Goal: Task Accomplishment & Management: Use online tool/utility

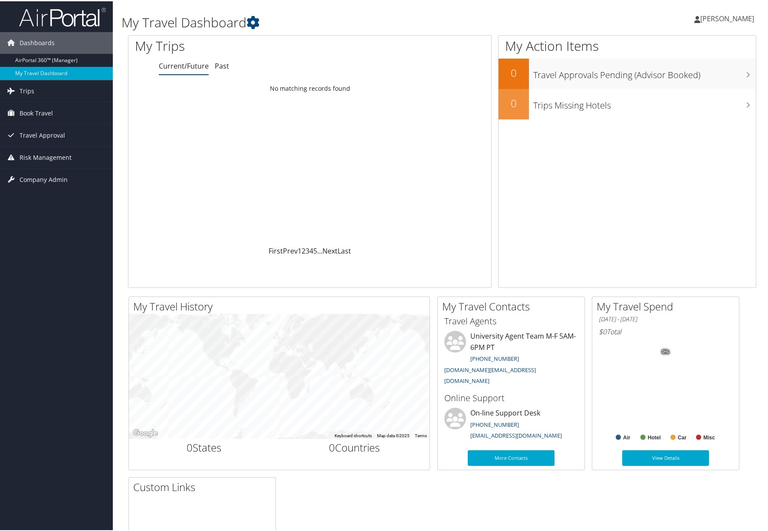
click at [719, 483] on div "My Travel History Small Medium Large To navigate the map with touch gestures do…" at bounding box center [442, 472] width 641 height 354
click at [36, 90] on link "Trips" at bounding box center [56, 90] width 113 height 22
click at [43, 150] on span "Book Travel" at bounding box center [36, 151] width 33 height 22
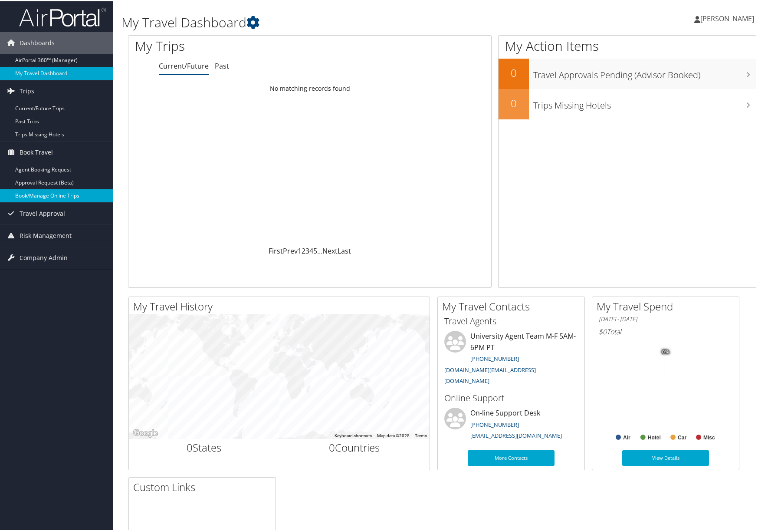
click at [46, 197] on link "Book/Manage Online Trips" at bounding box center [56, 194] width 113 height 13
